Goal: Task Accomplishment & Management: Complete application form

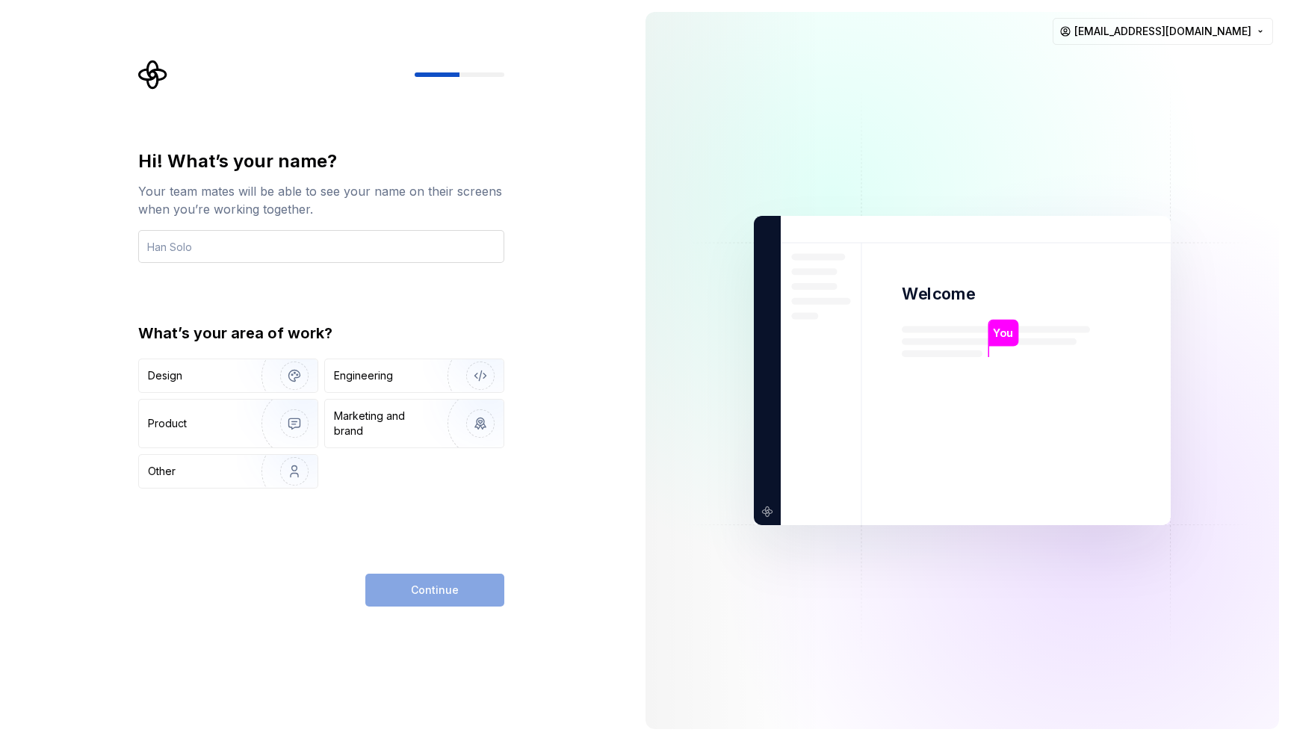
click at [250, 250] on input "text" at bounding box center [321, 246] width 366 height 33
type input "d"
type input "[DEMOGRAPHIC_DATA]"
click at [200, 379] on div "Design" at bounding box center [195, 375] width 94 height 15
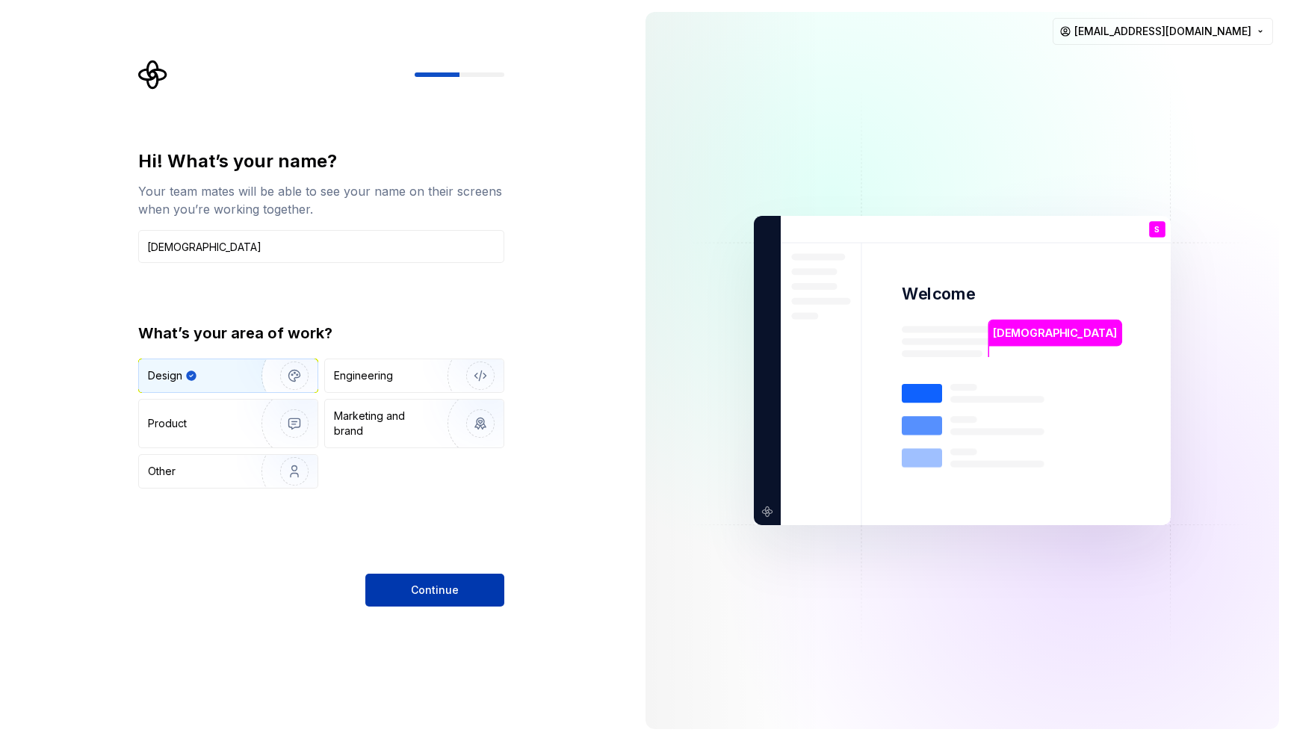
click at [449, 588] on span "Continue" at bounding box center [435, 590] width 48 height 15
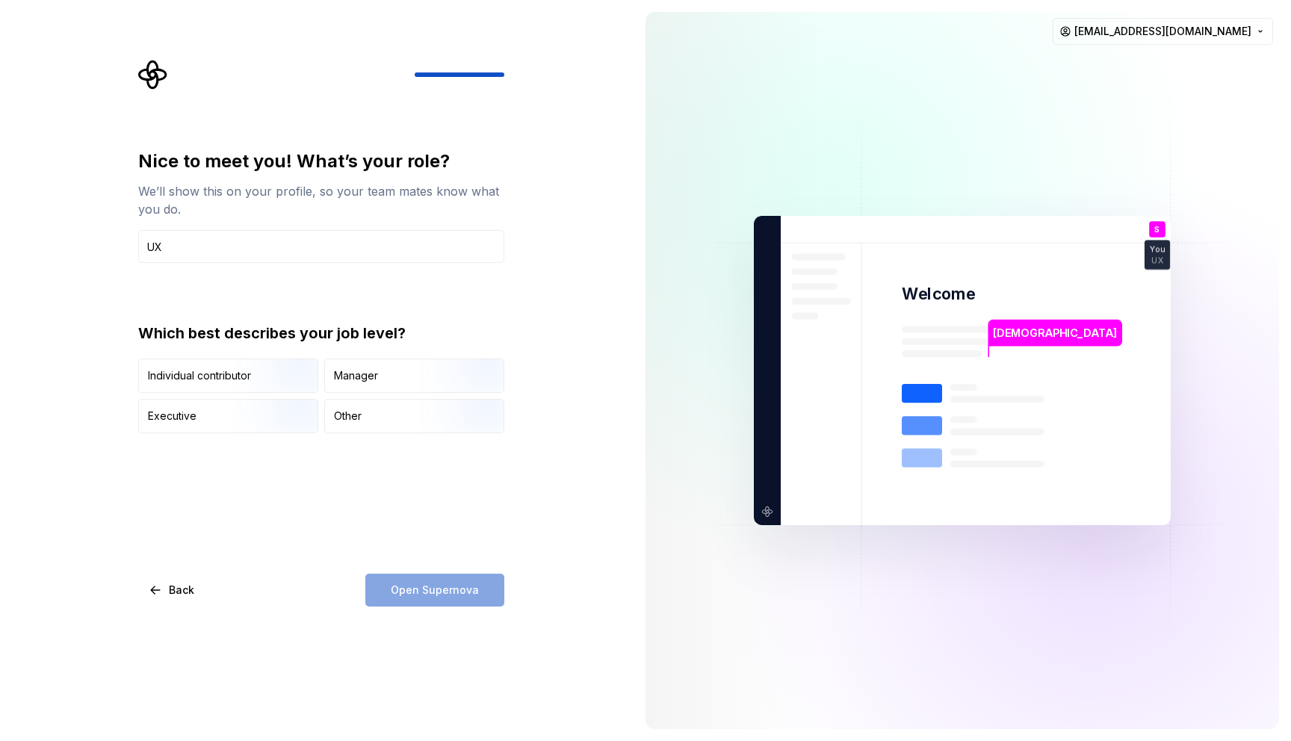
type input "UX"
click at [430, 606] on div "Open Supernova" at bounding box center [434, 590] width 139 height 33
click at [433, 587] on div "Open Supernova" at bounding box center [434, 590] width 139 height 33
click at [300, 451] on div "Nice to meet you! What’s your role? We’ll show this on your profile, so your te…" at bounding box center [321, 377] width 366 height 457
click at [174, 409] on div "Executive" at bounding box center [172, 416] width 49 height 15
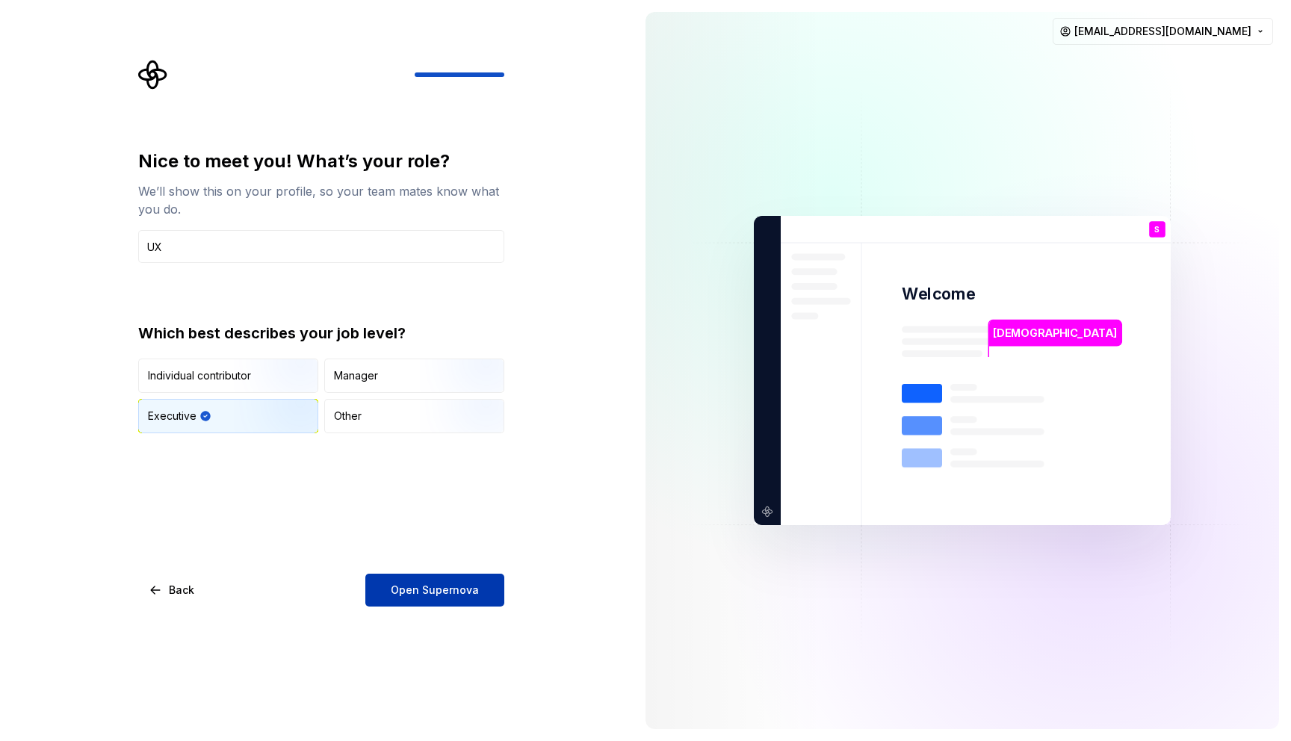
click at [422, 585] on span "Open Supernova" at bounding box center [435, 590] width 88 height 15
